Goal: Information Seeking & Learning: Learn about a topic

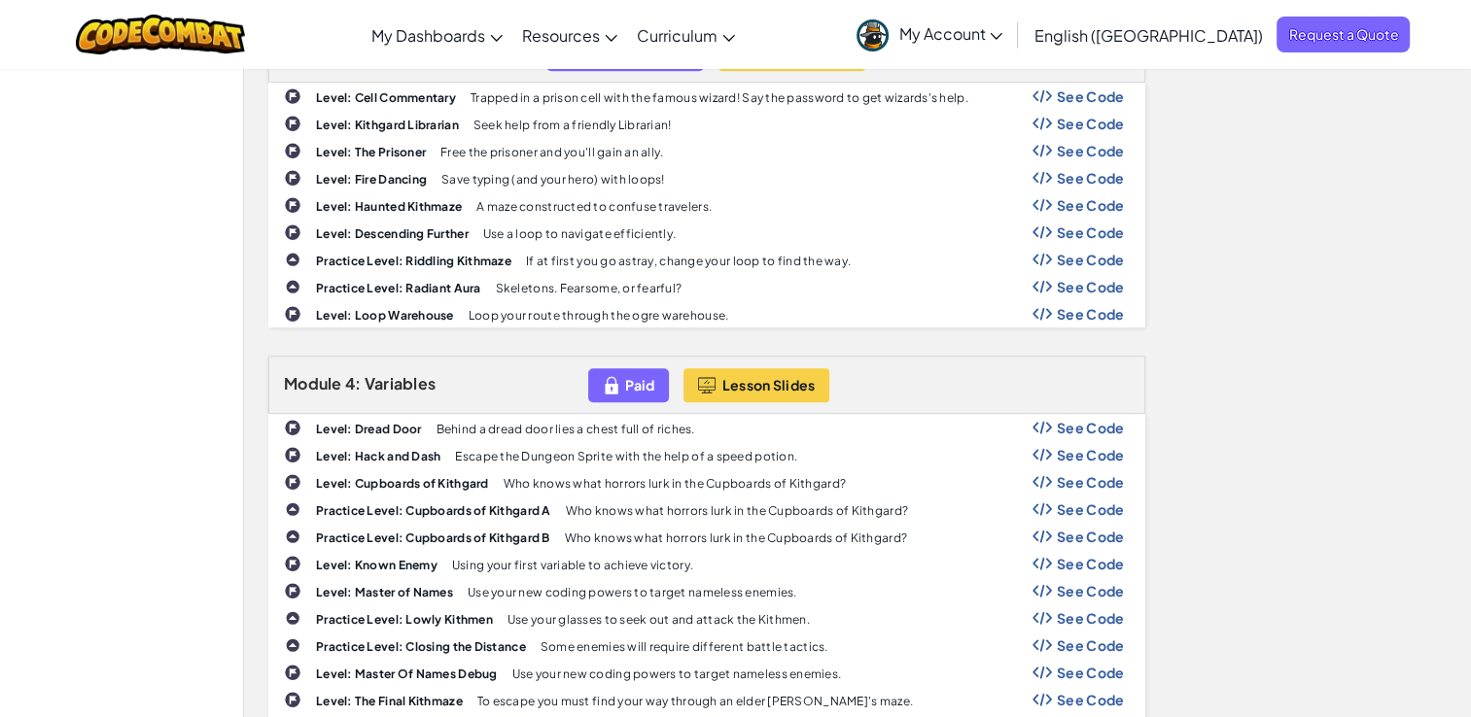
scroll to position [1264, 0]
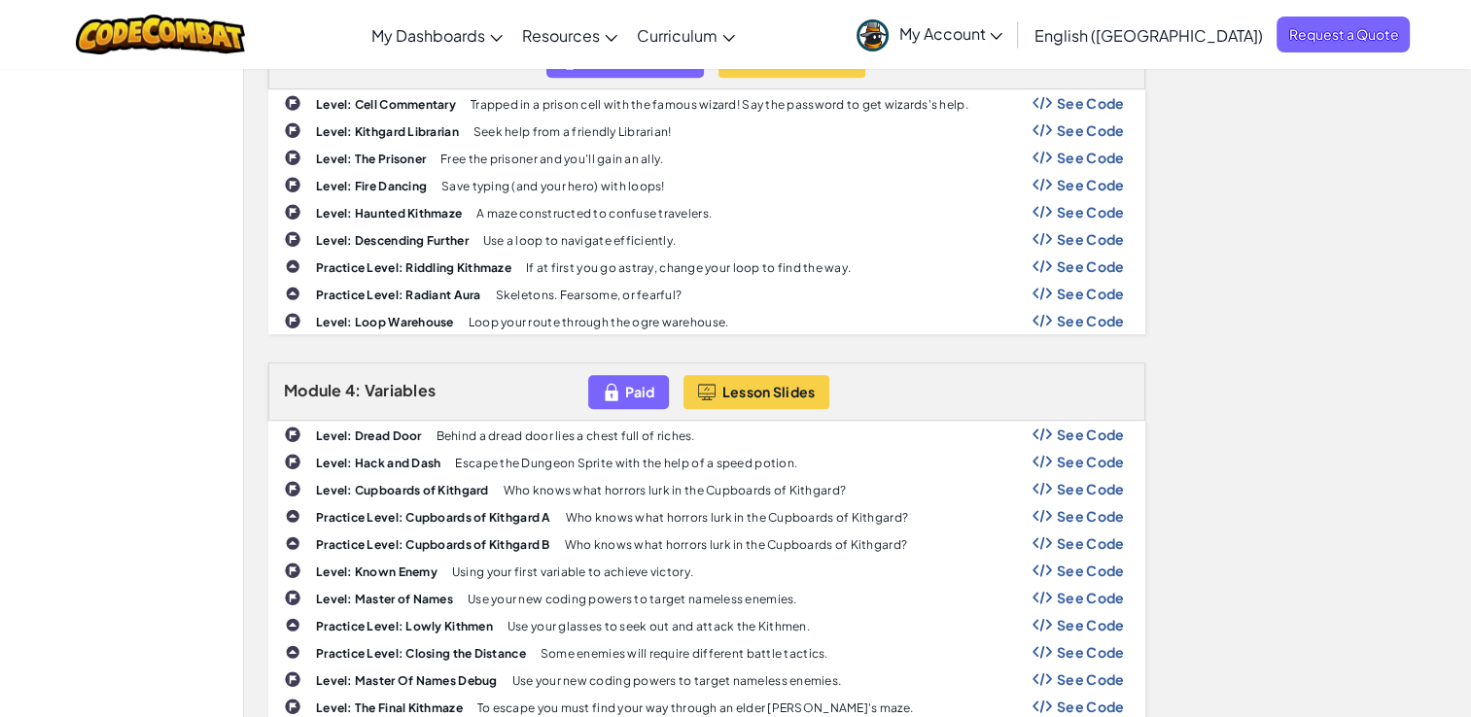
click at [640, 235] on p "Use a loop to navigate efficiently." at bounding box center [579, 240] width 192 height 13
click at [402, 233] on b "Level: Descending Further" at bounding box center [392, 240] width 153 height 15
click at [289, 230] on img at bounding box center [292, 238] width 17 height 17
click at [337, 261] on b "Practice Level: Riddling Kithmaze" at bounding box center [413, 268] width 195 height 15
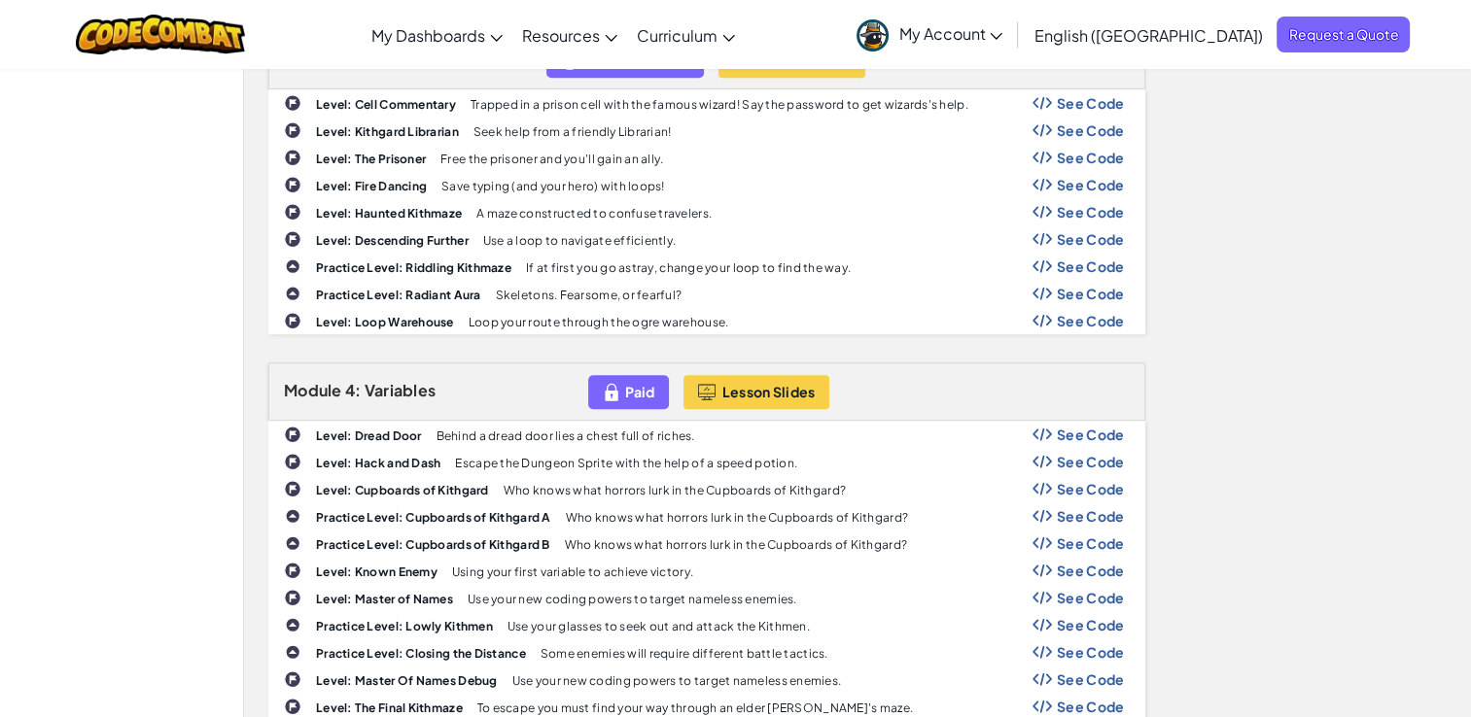
click at [293, 259] on img at bounding box center [293, 267] width 16 height 16
click at [1074, 206] on span "See Code" at bounding box center [1091, 212] width 68 height 16
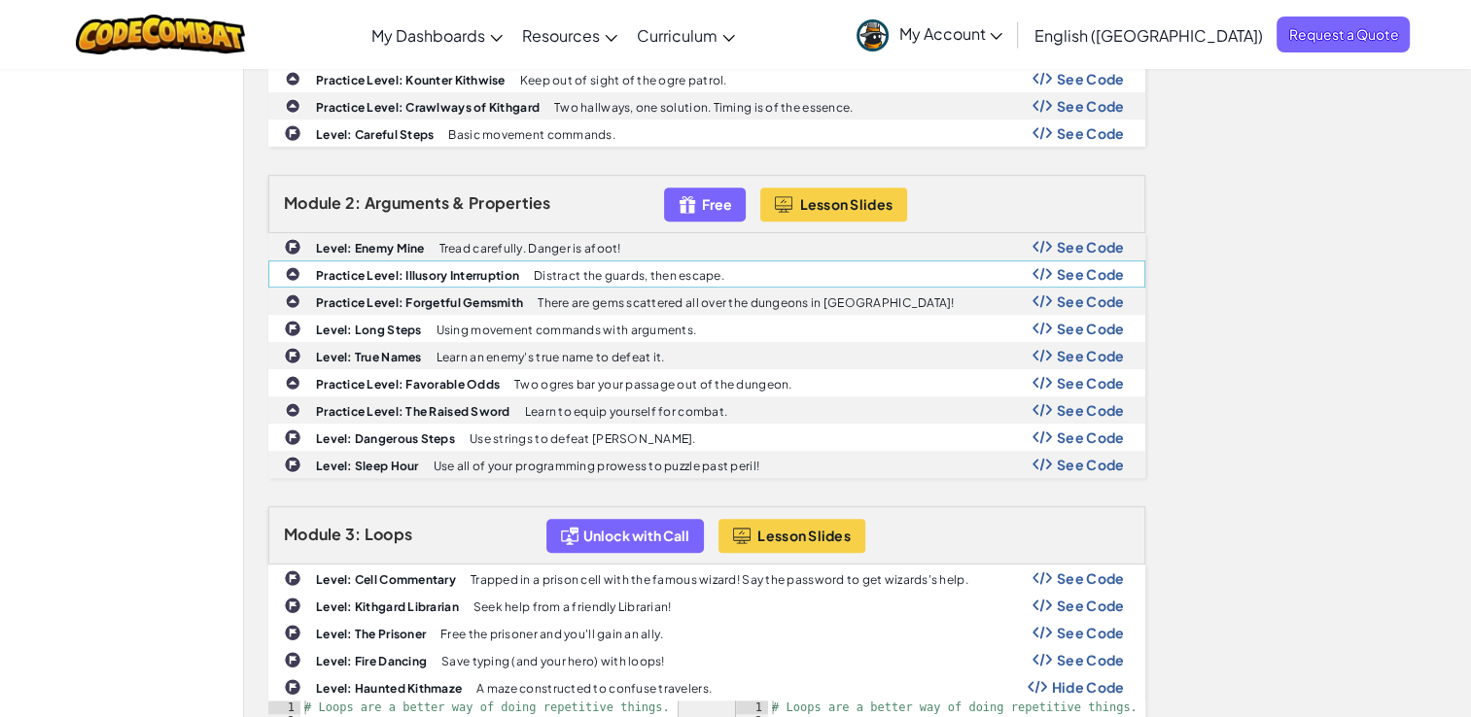
scroll to position [713, 0]
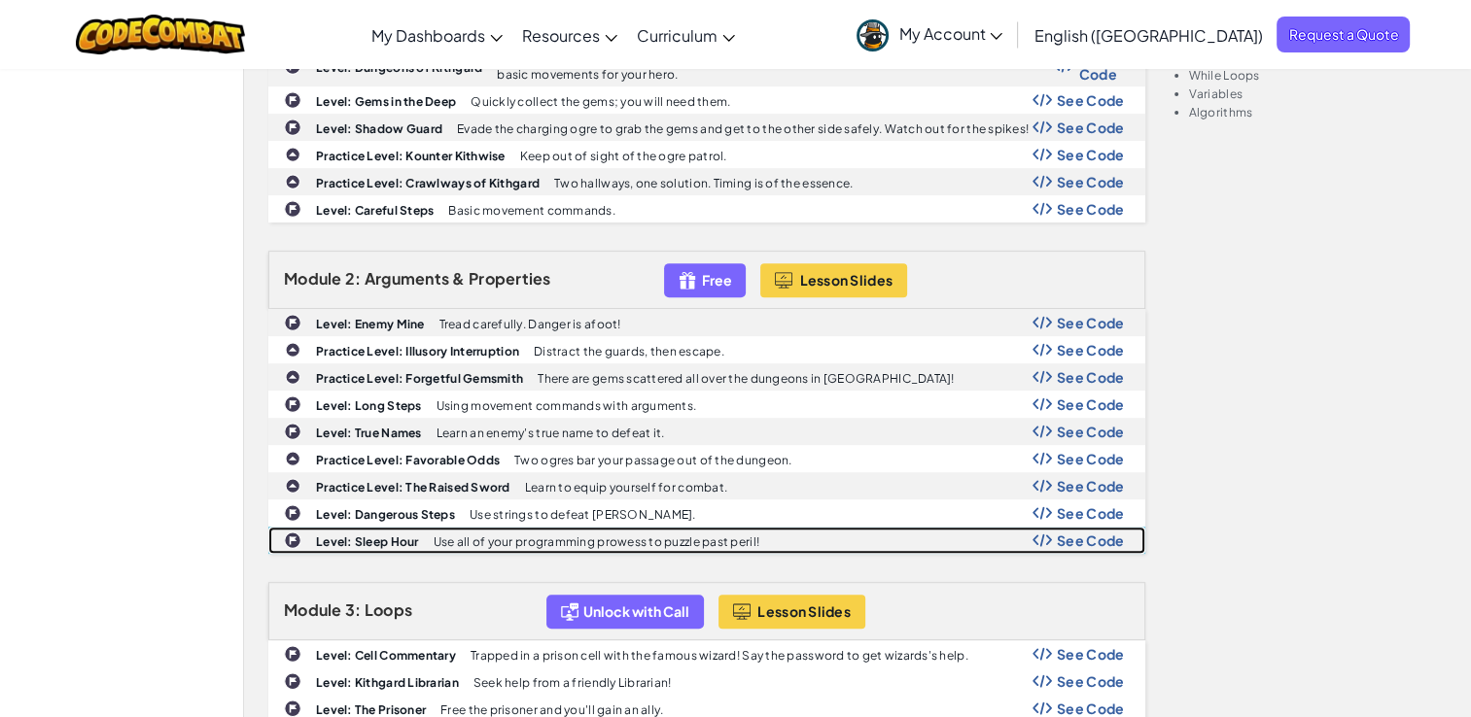
click at [594, 536] on p "Use all of your programming prowess to puzzle past peril!" at bounding box center [597, 542] width 326 height 13
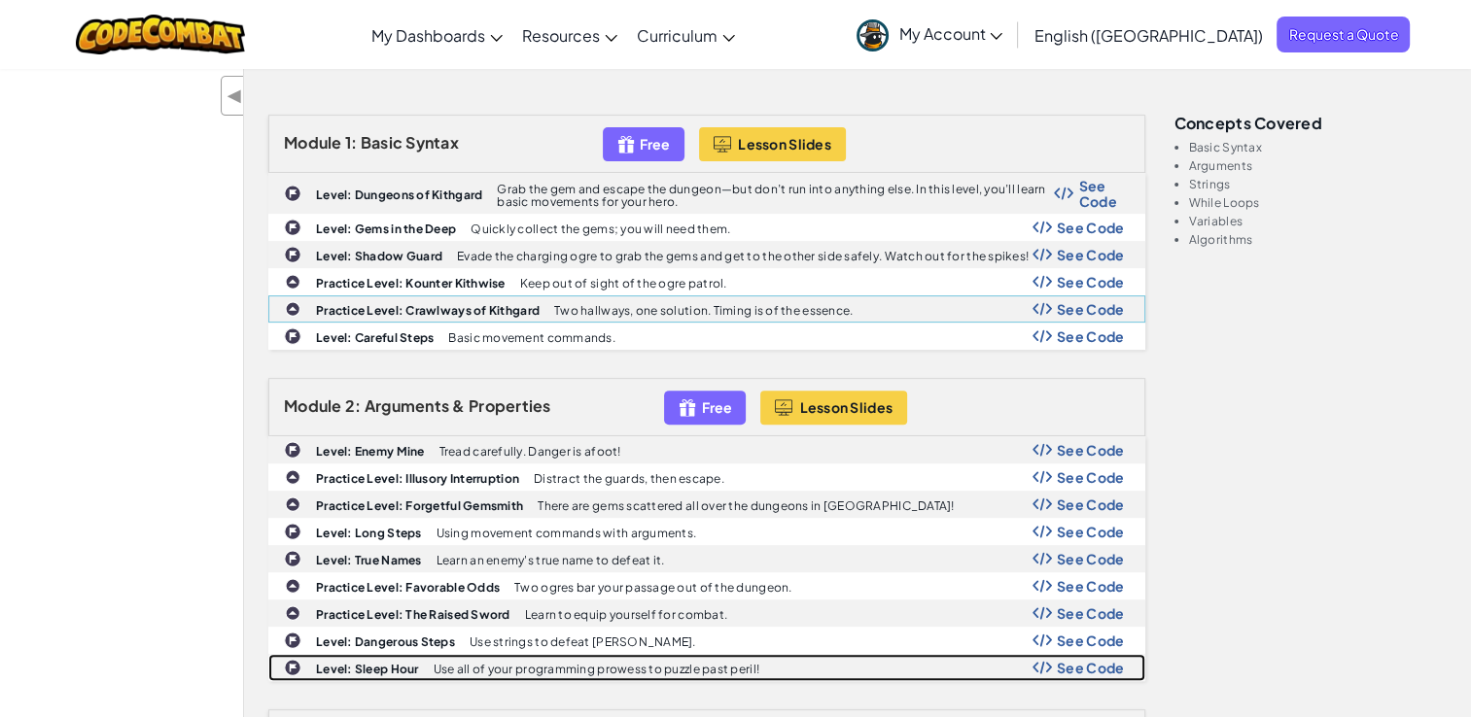
scroll to position [583, 0]
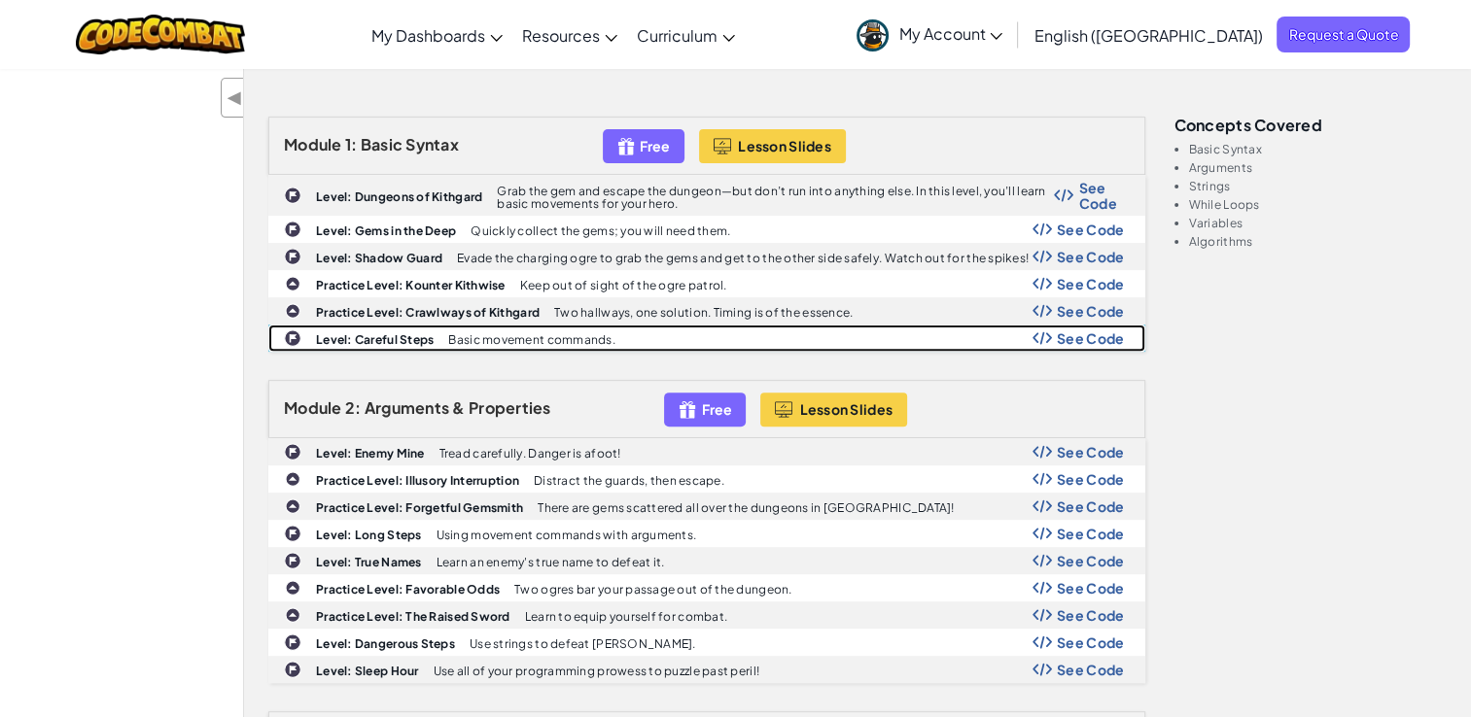
click at [563, 326] on div "Level: Careful Steps Basic movement commands. See Code" at bounding box center [706, 338] width 875 height 25
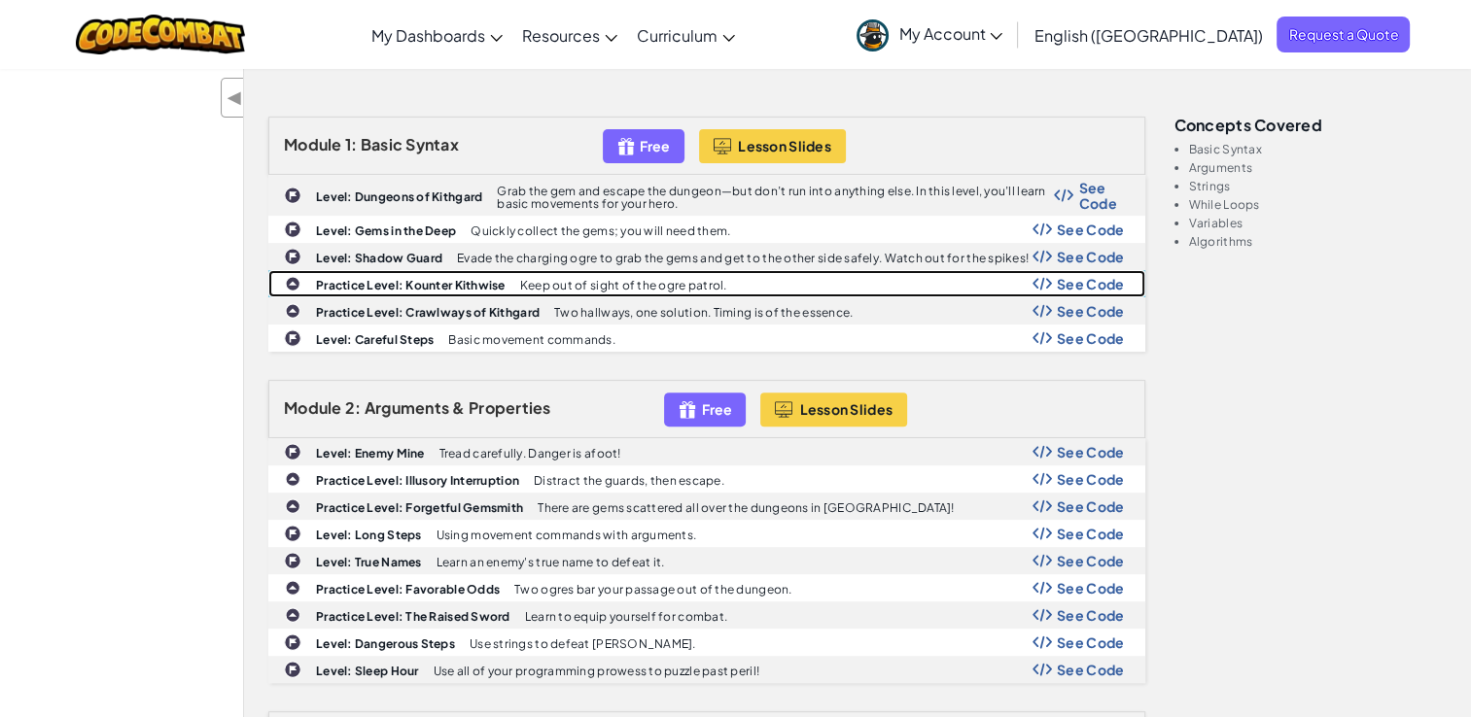
click at [525, 271] on div "Practice Level: Kounter Kithwise Keep out of sight of the ogre patrol. See Code" at bounding box center [706, 283] width 875 height 25
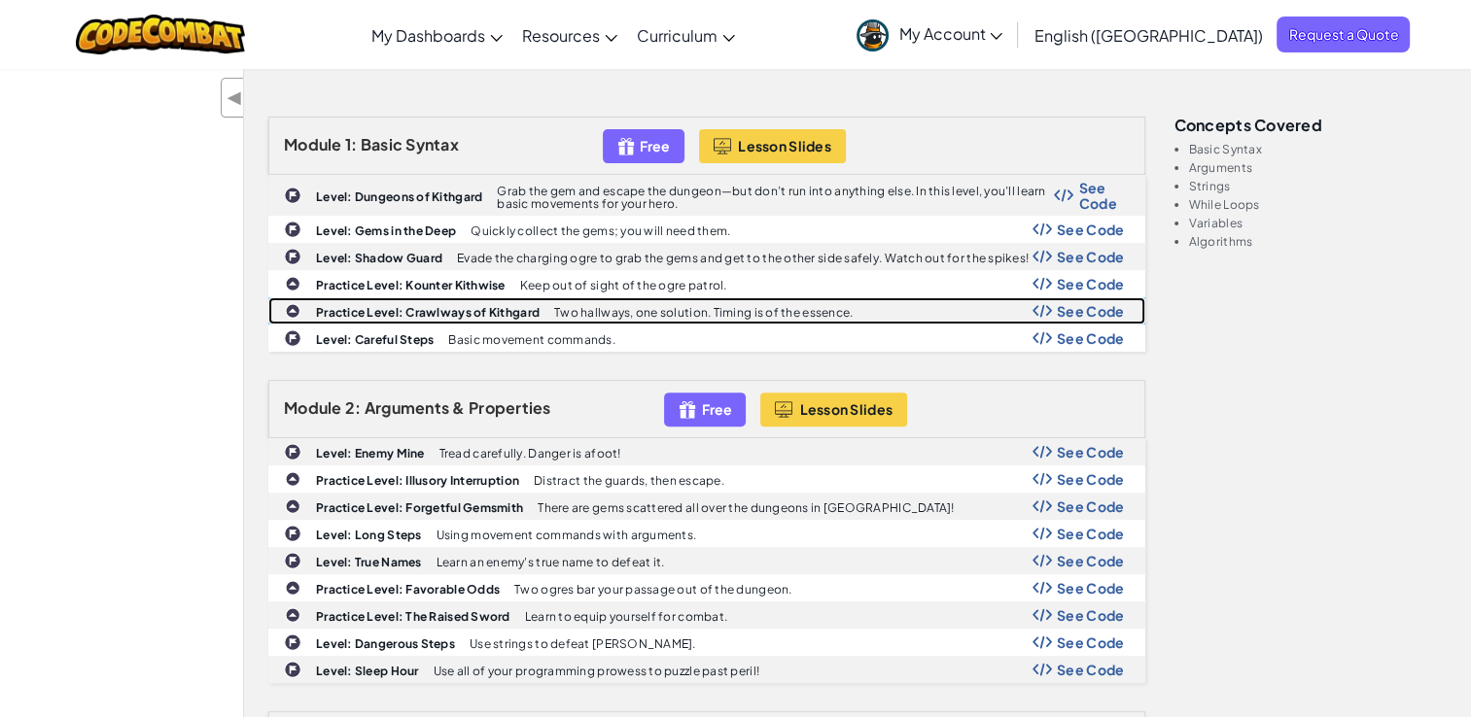
click at [399, 305] on b "Practice Level: Crawlways of Kithgard" at bounding box center [428, 312] width 224 height 15
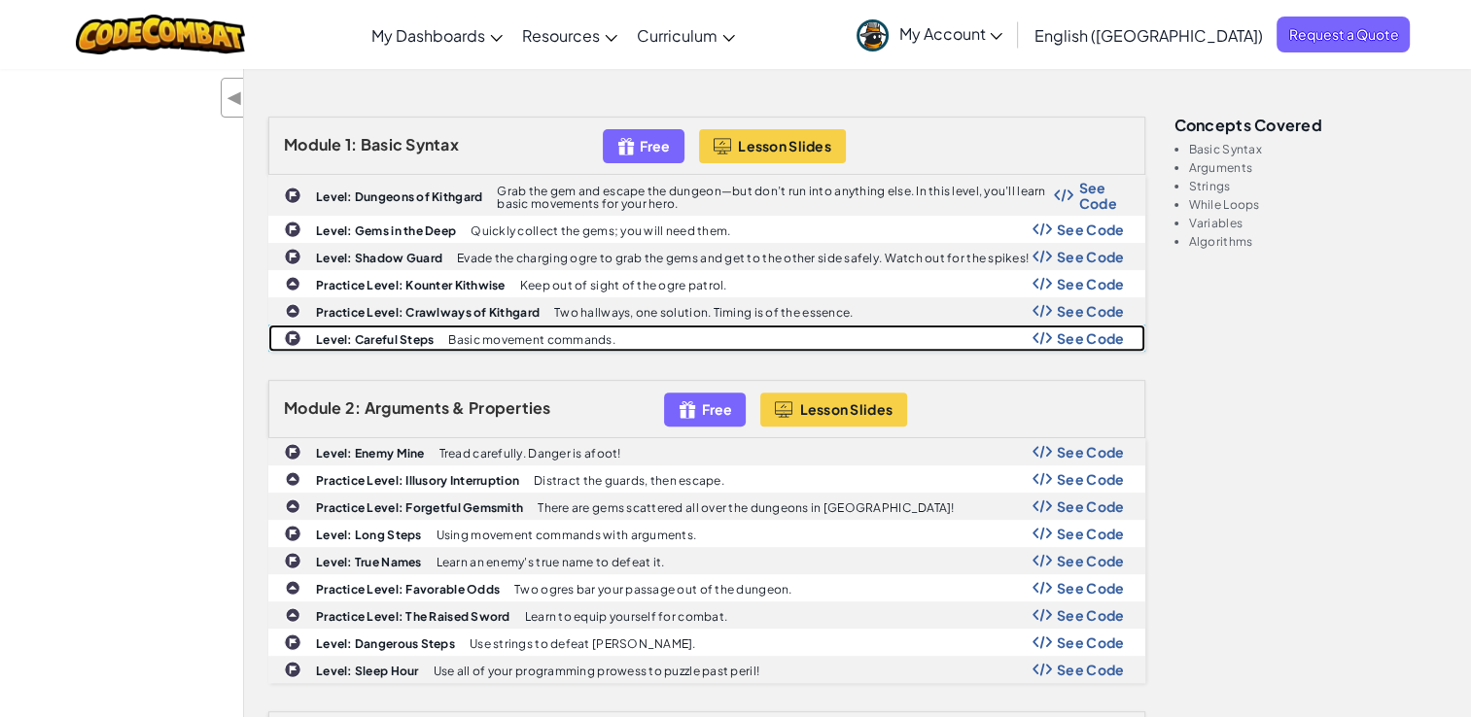
click at [485, 340] on p "Basic movement commands." at bounding box center [531, 339] width 166 height 13
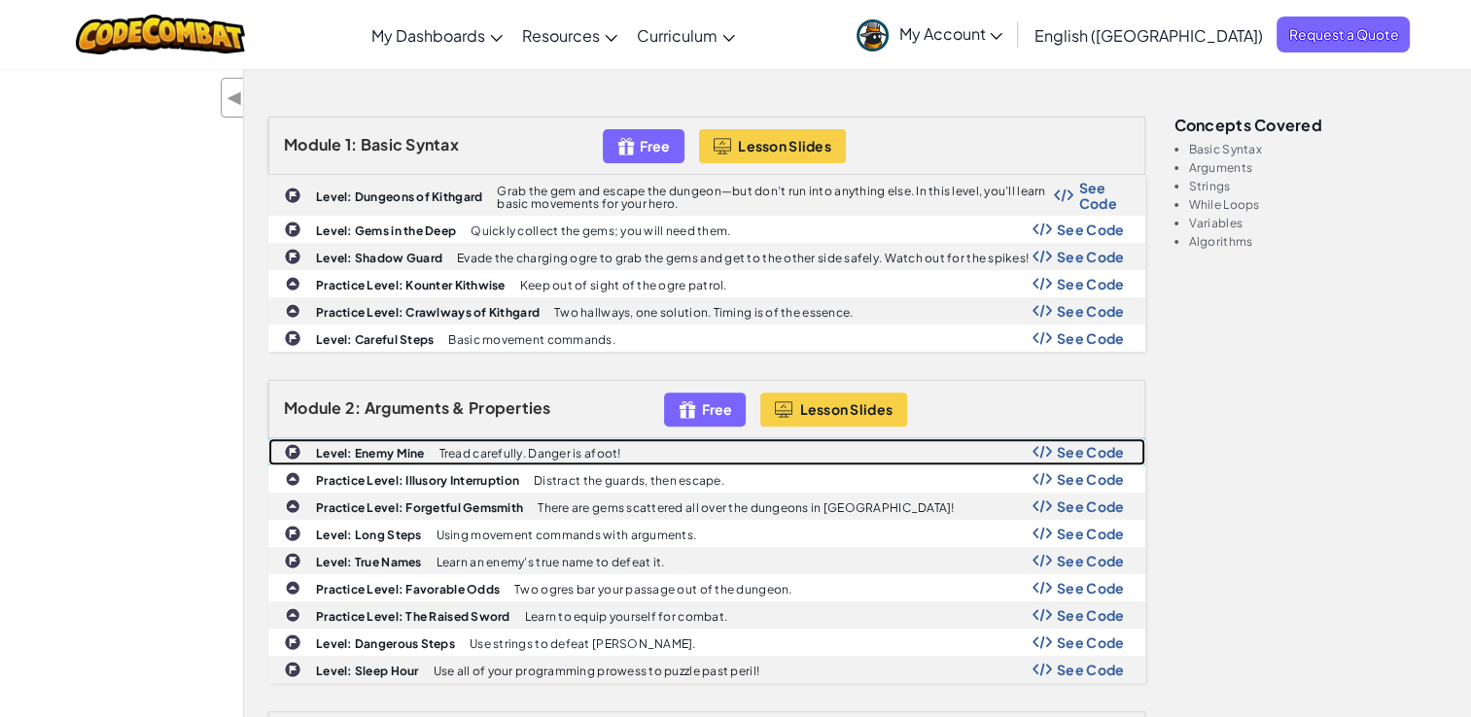
click at [498, 447] on p "Tread carefully. Danger is afoot!" at bounding box center [530, 453] width 182 height 13
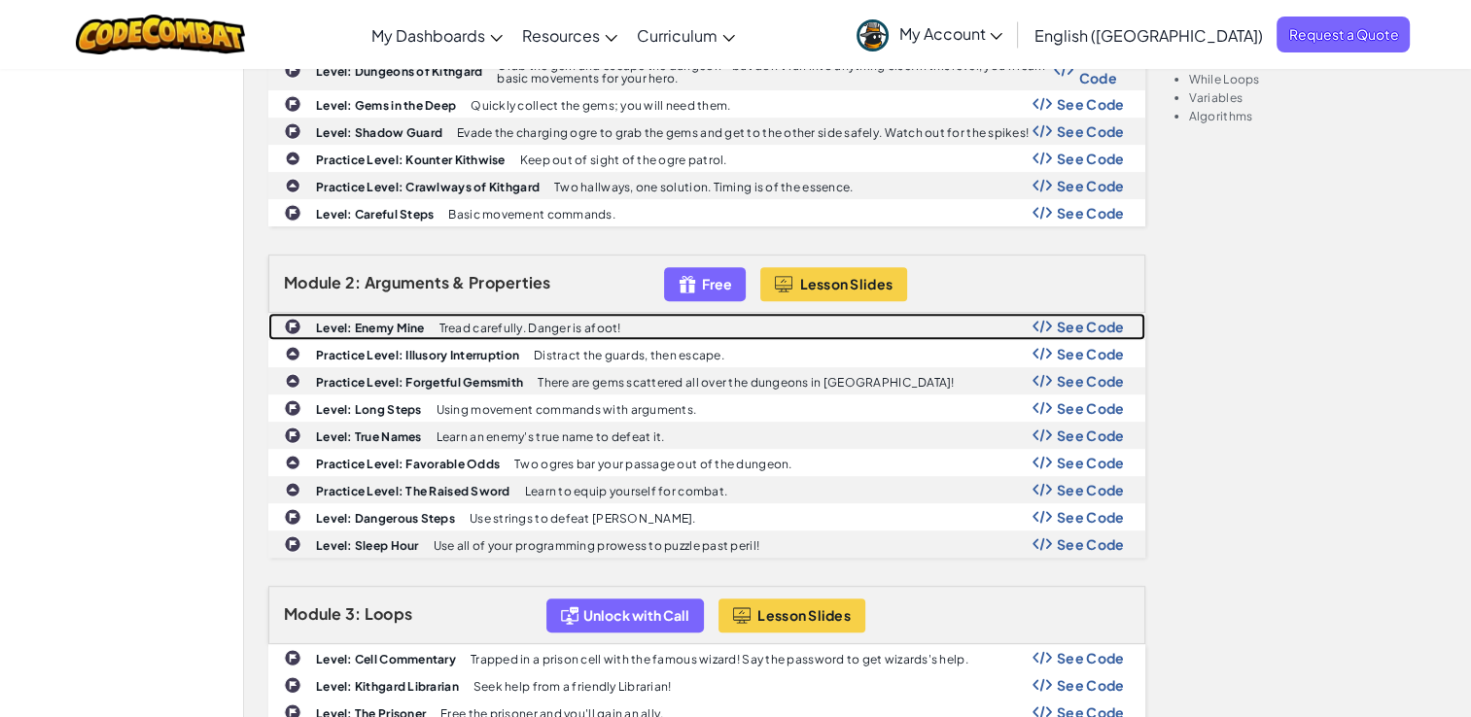
scroll to position [713, 0]
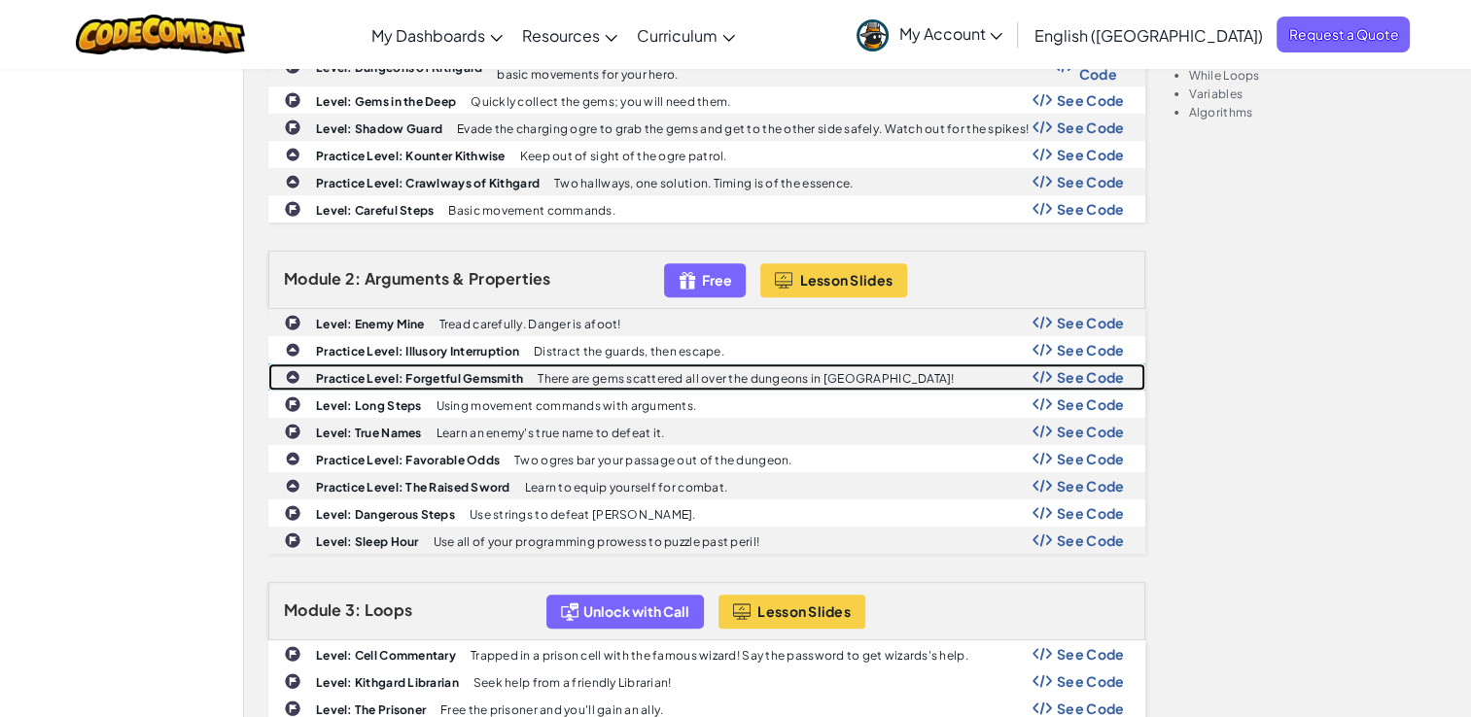
click at [468, 375] on b "Practice Level: Forgetful Gemsmith" at bounding box center [419, 378] width 207 height 15
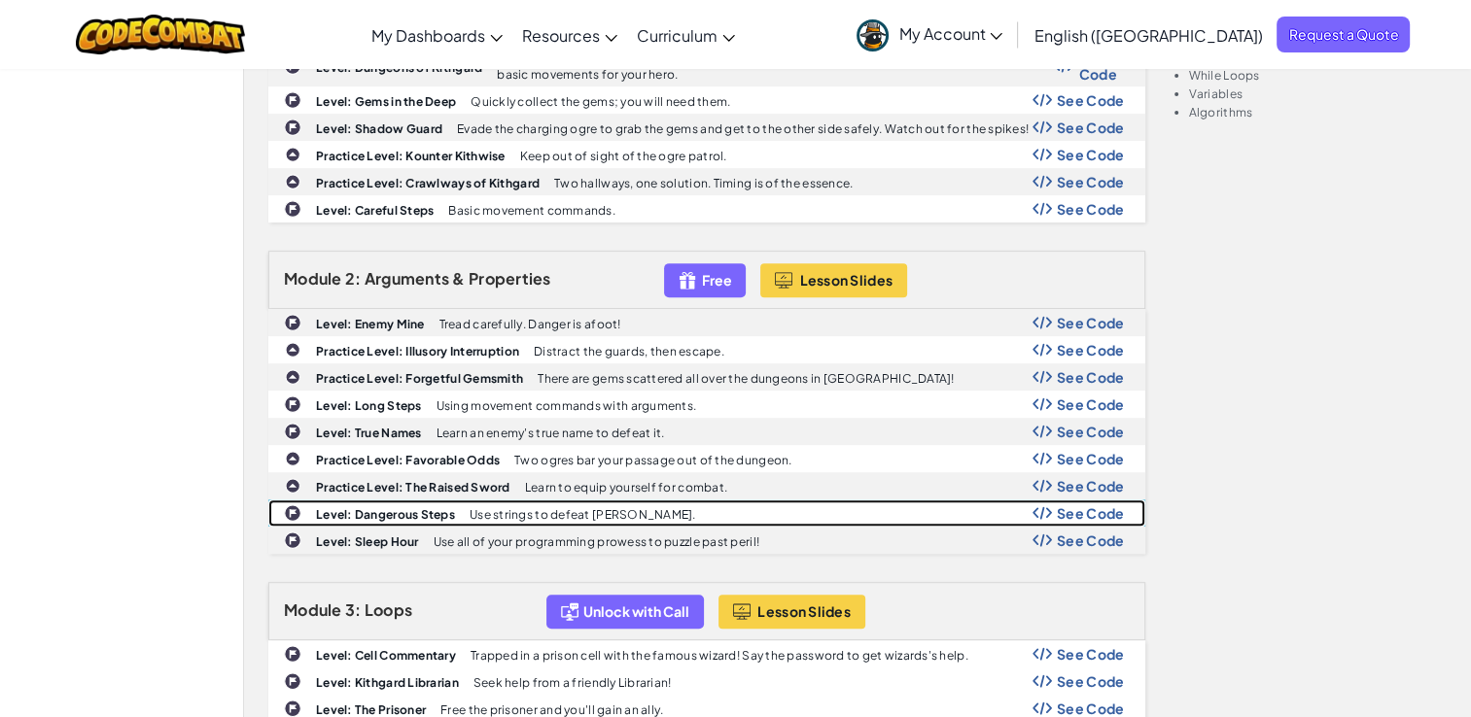
click at [462, 501] on div "Level: Dangerous Steps Use strings to defeat [PERSON_NAME]. See Code" at bounding box center [706, 513] width 875 height 25
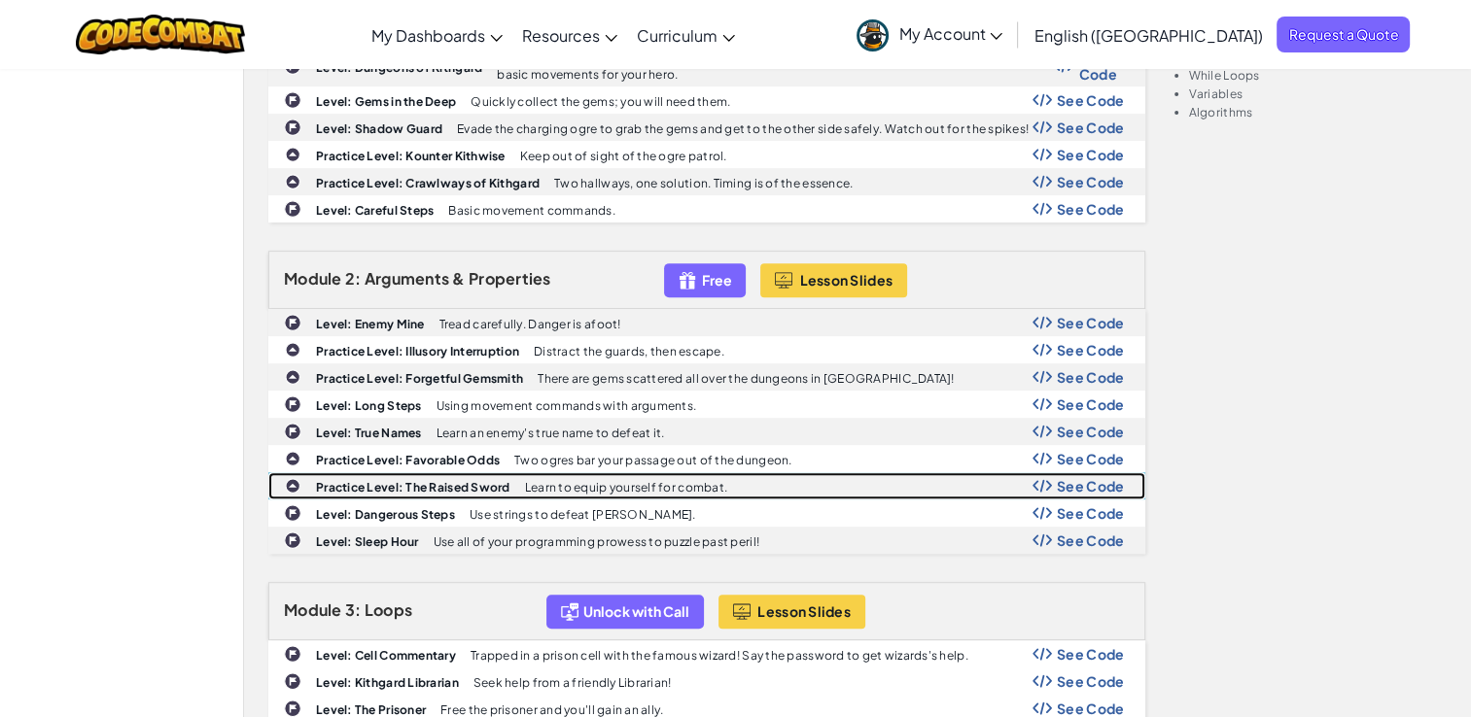
click at [494, 481] on b "Practice Level: The Raised Sword" at bounding box center [413, 487] width 194 height 15
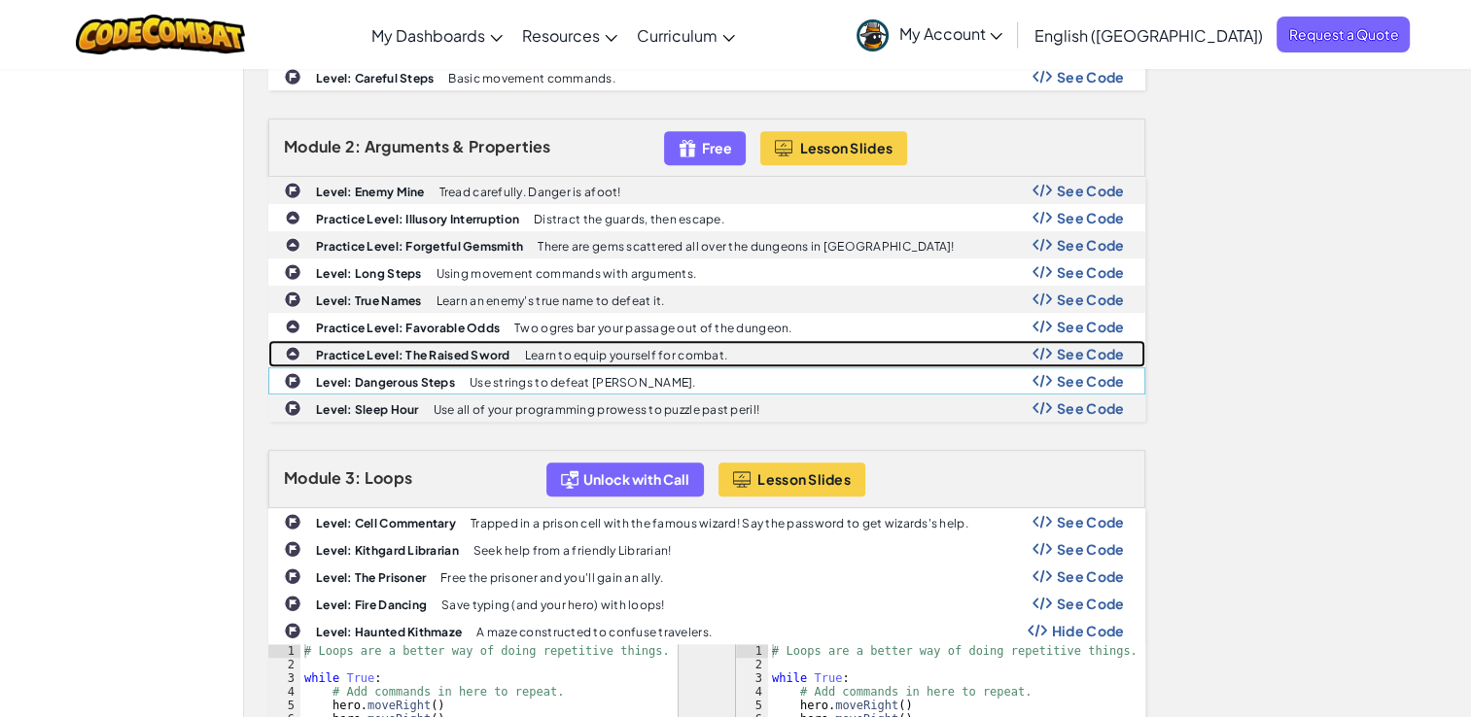
scroll to position [875, 0]
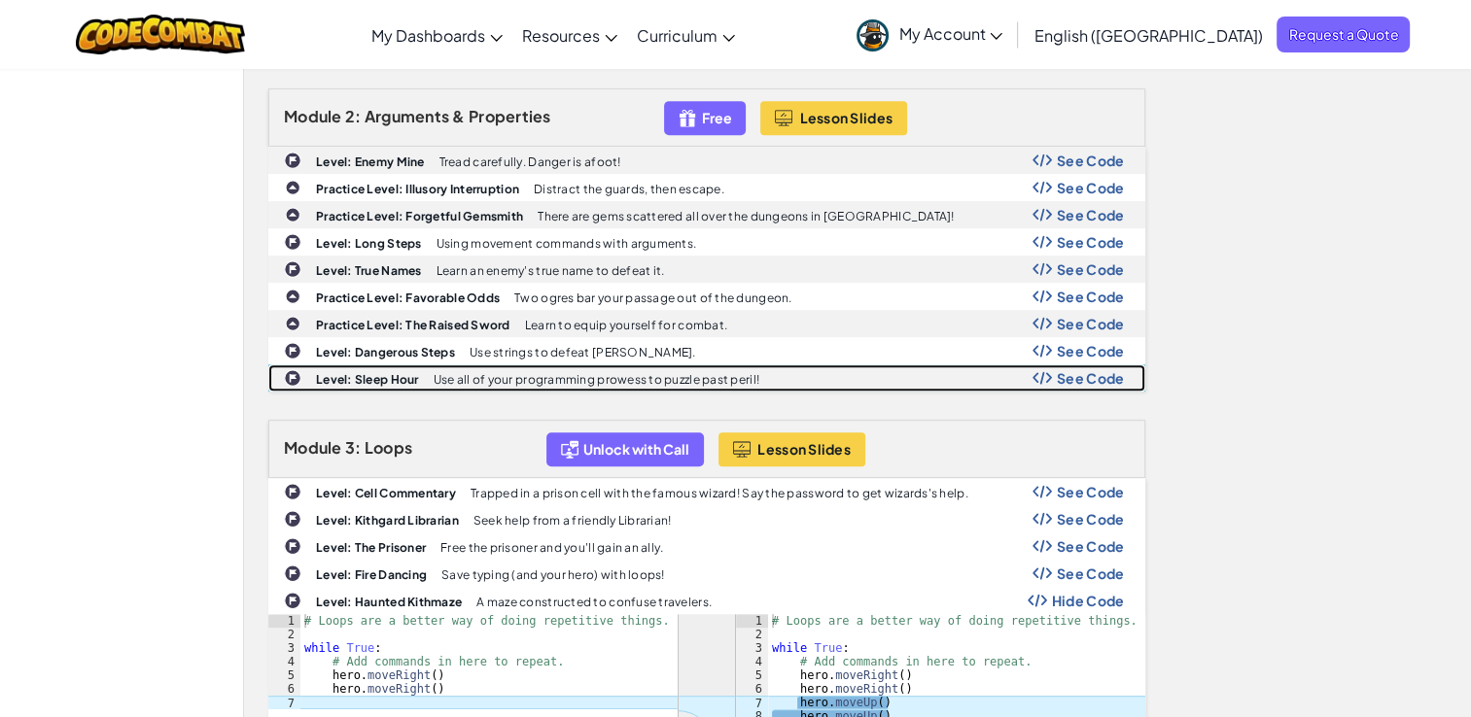
click at [413, 372] on b "Level: Sleep Hour" at bounding box center [367, 379] width 103 height 15
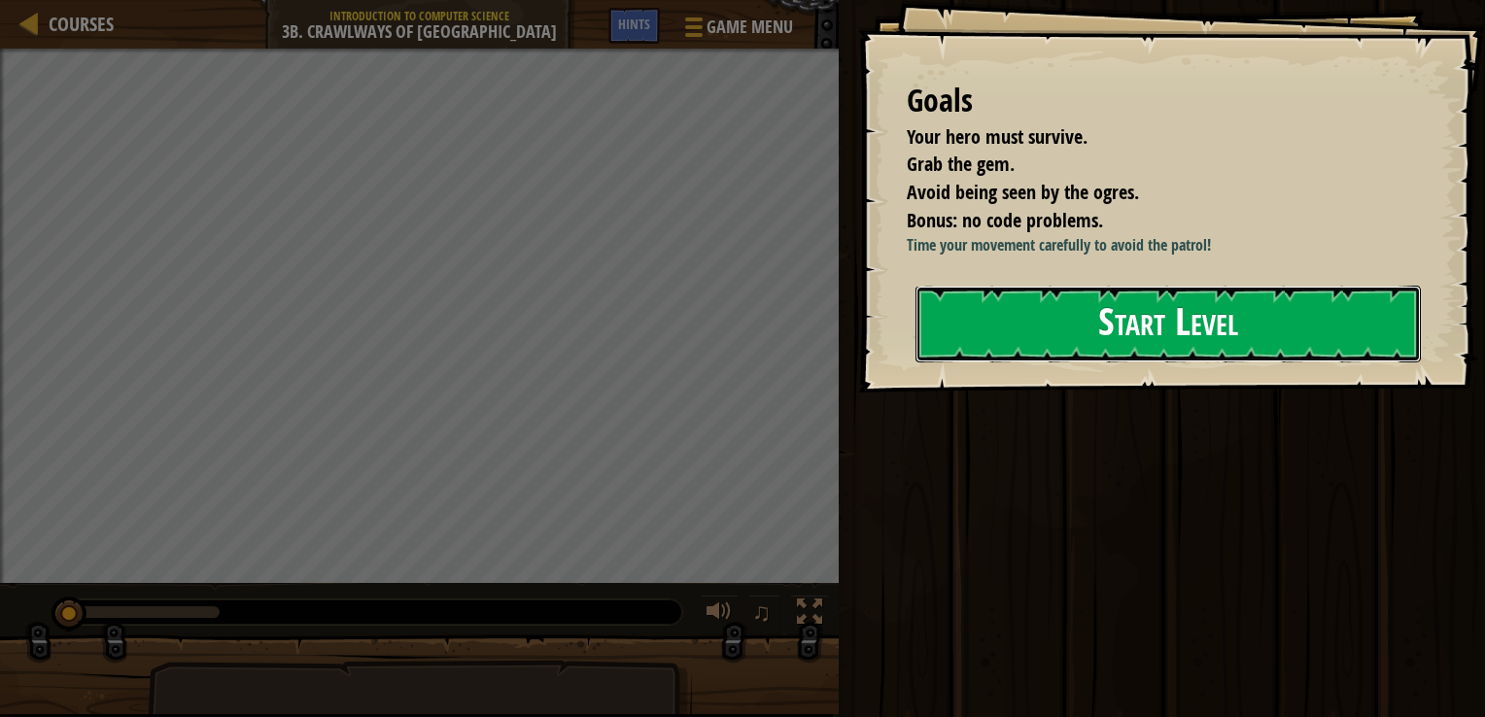
click at [1079, 363] on button "Start Level" at bounding box center [1168, 324] width 505 height 77
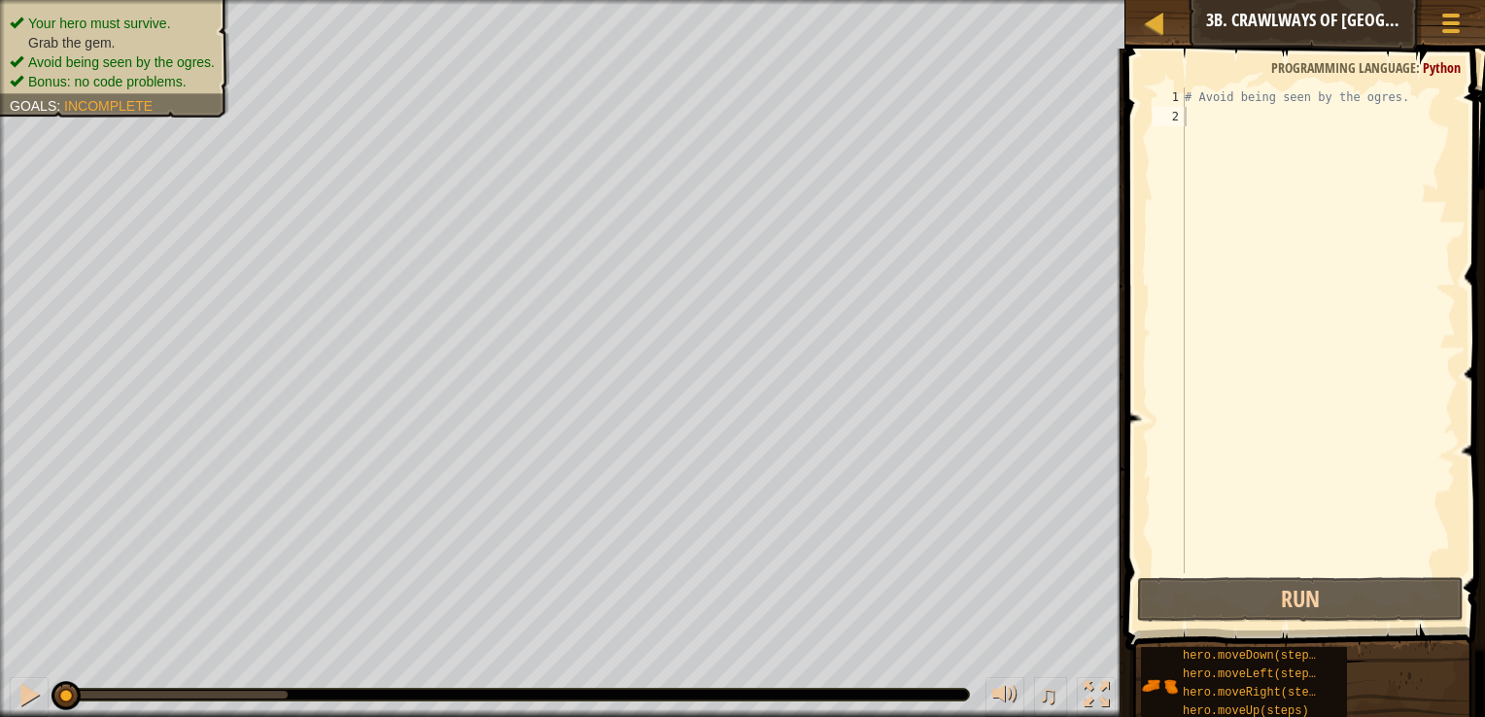
click at [23, 25] on div "Your hero must survive. Grab the gem. Avoid being seen by the ogres. Bonus: no …" at bounding box center [115, 53] width 210 height 78
